Goal: Find specific page/section: Find specific page/section

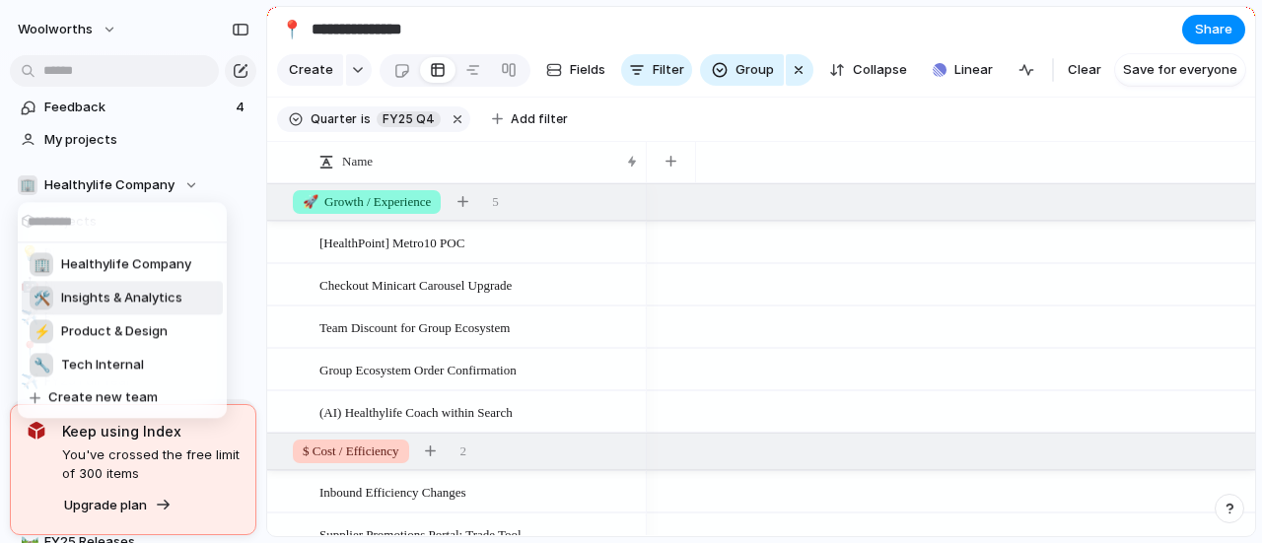
click at [160, 291] on span "Insights & Analytics" at bounding box center [121, 299] width 121 height 20
